Goal: Transaction & Acquisition: Obtain resource

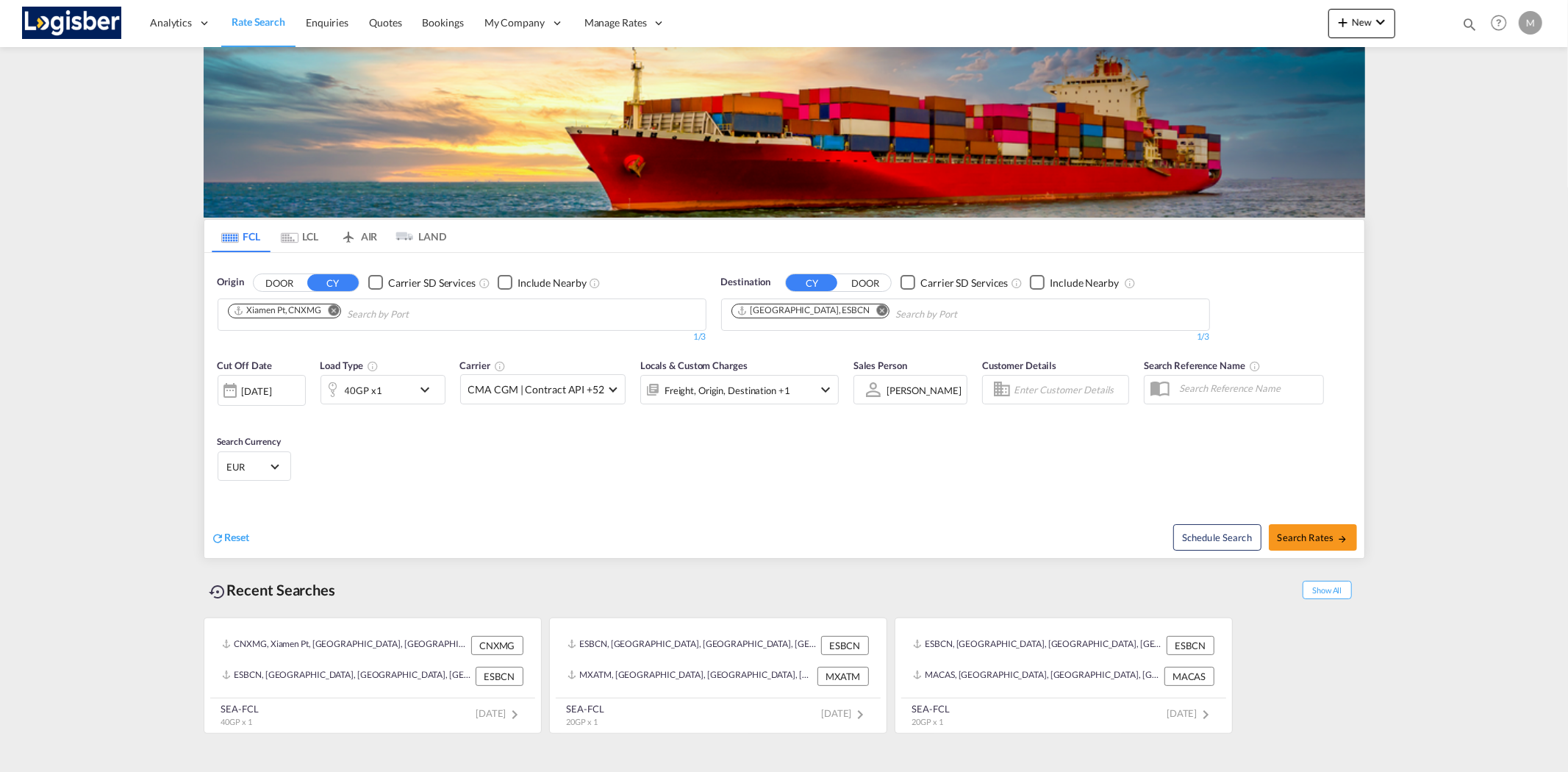
drag, startPoint x: 335, startPoint y: 313, endPoint x: 526, endPoint y: 308, distance: 191.1
click at [336, 313] on md-icon "Remove" at bounding box center [333, 309] width 11 height 11
click at [291, 317] on body "Analytics Reports Dashboard Rate Search Enquiries Quotes Bookings" at bounding box center [784, 386] width 1568 height 772
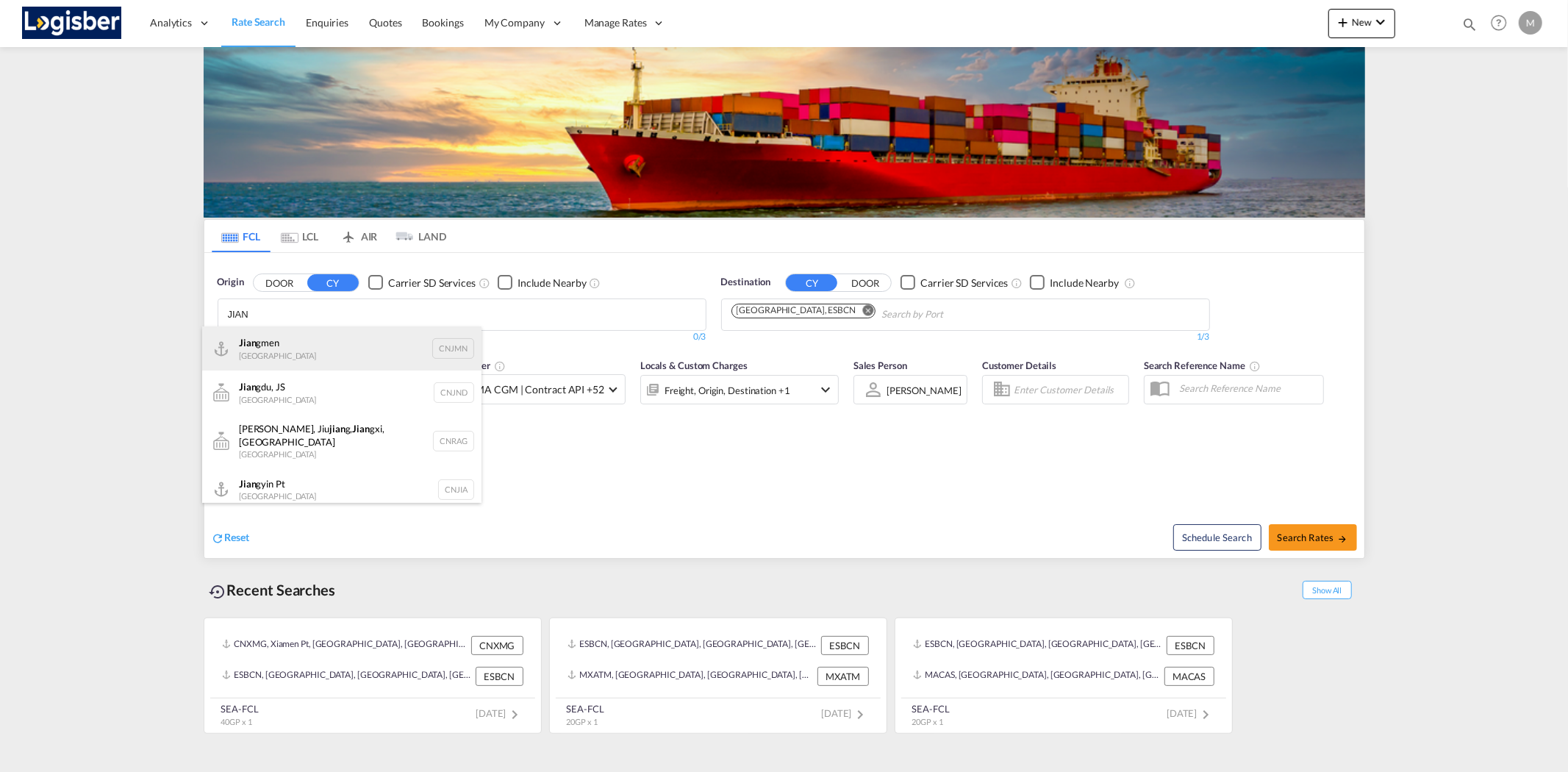
type input "JIAN"
click at [290, 349] on div "Jian gmen [GEOGRAPHIC_DATA] CNJMN" at bounding box center [342, 349] width 280 height 44
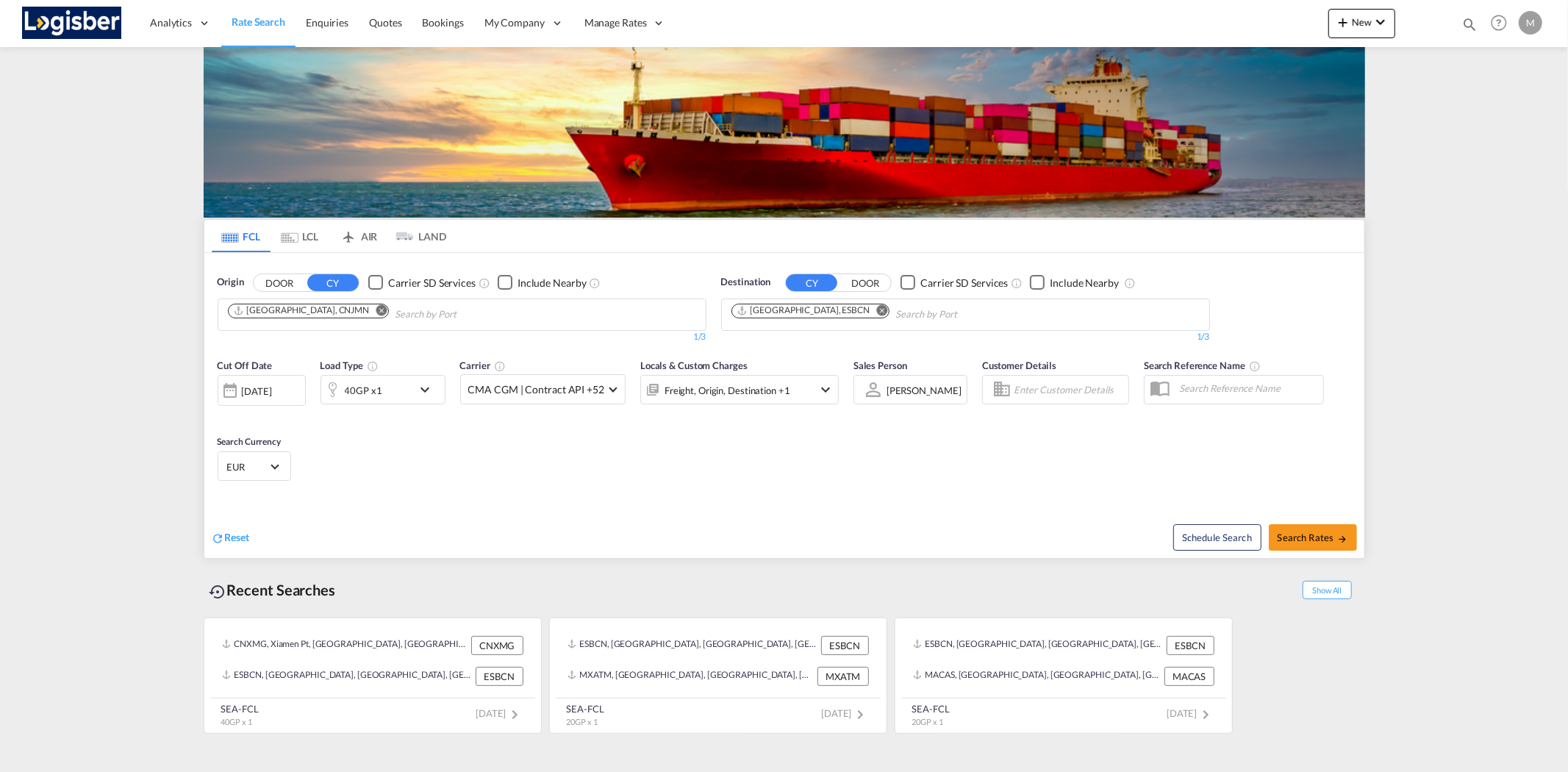
click at [272, 391] on div "[DATE]" at bounding box center [257, 391] width 30 height 13
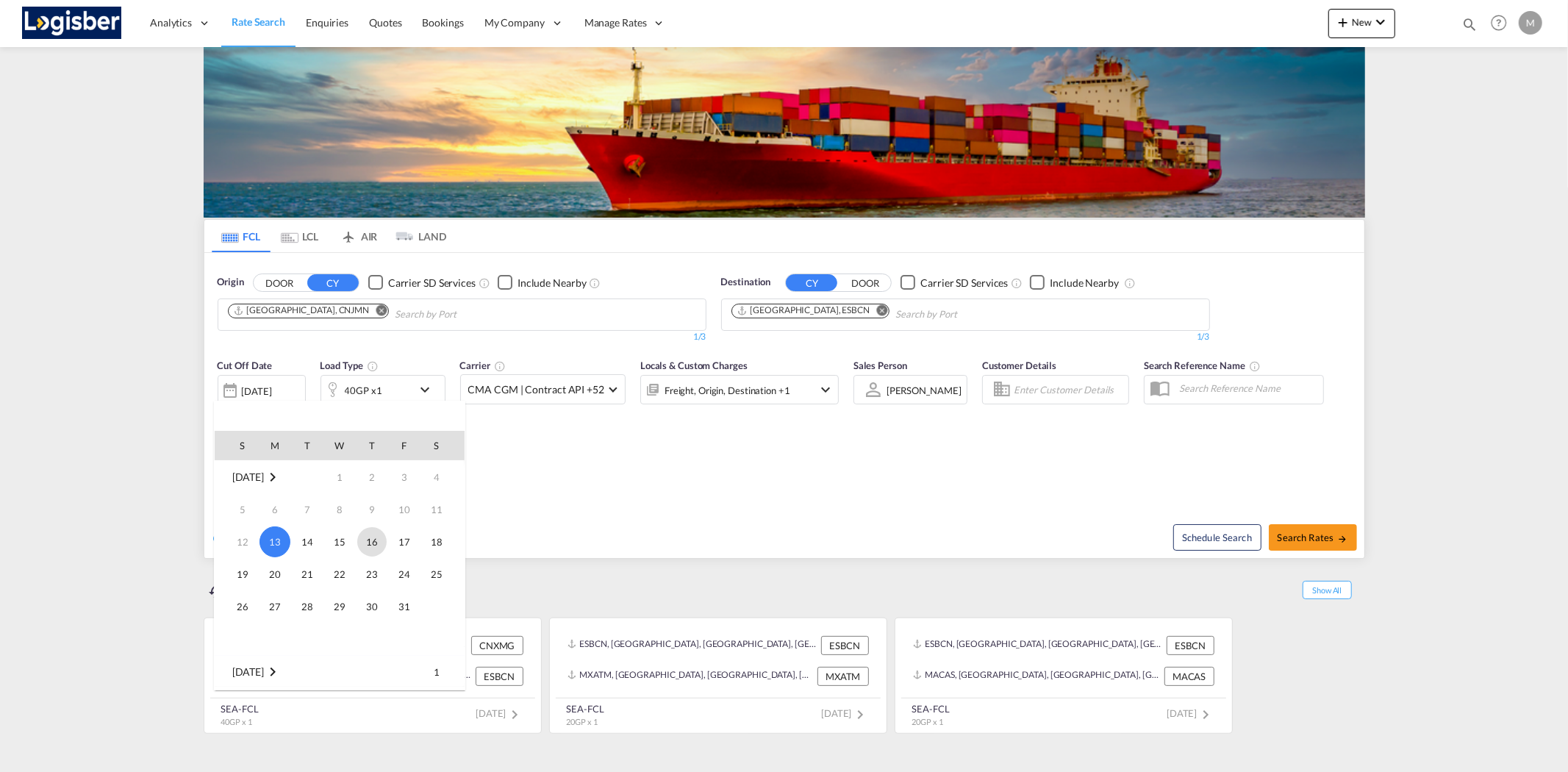
click at [375, 542] on span "16" at bounding box center [372, 542] width 30 height 30
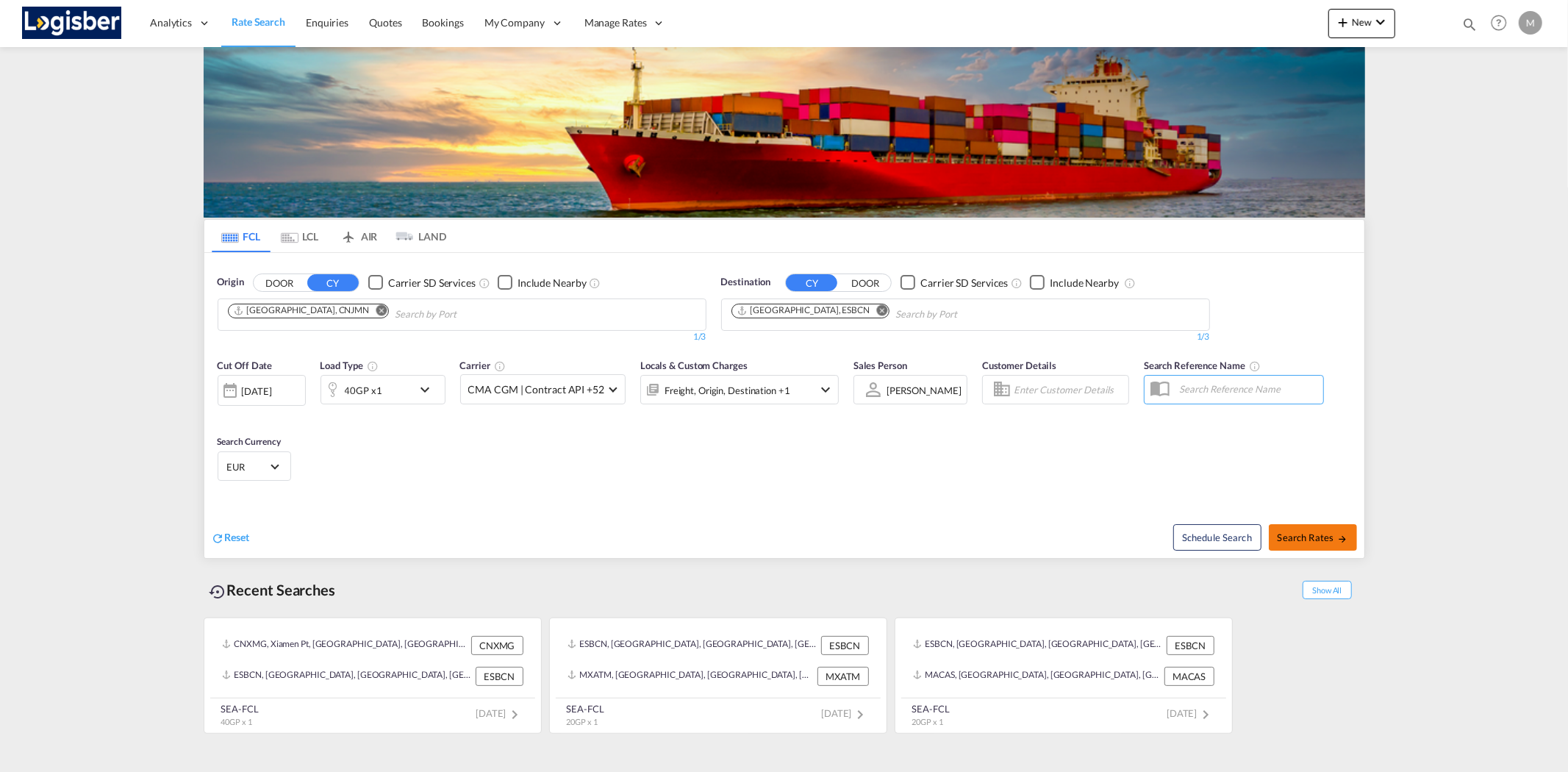
click at [1337, 534] on md-icon "icon-arrow-right" at bounding box center [1342, 539] width 11 height 11
type input "CNJMN to ESBCN / [DATE]"
